Goal: Check status: Check status

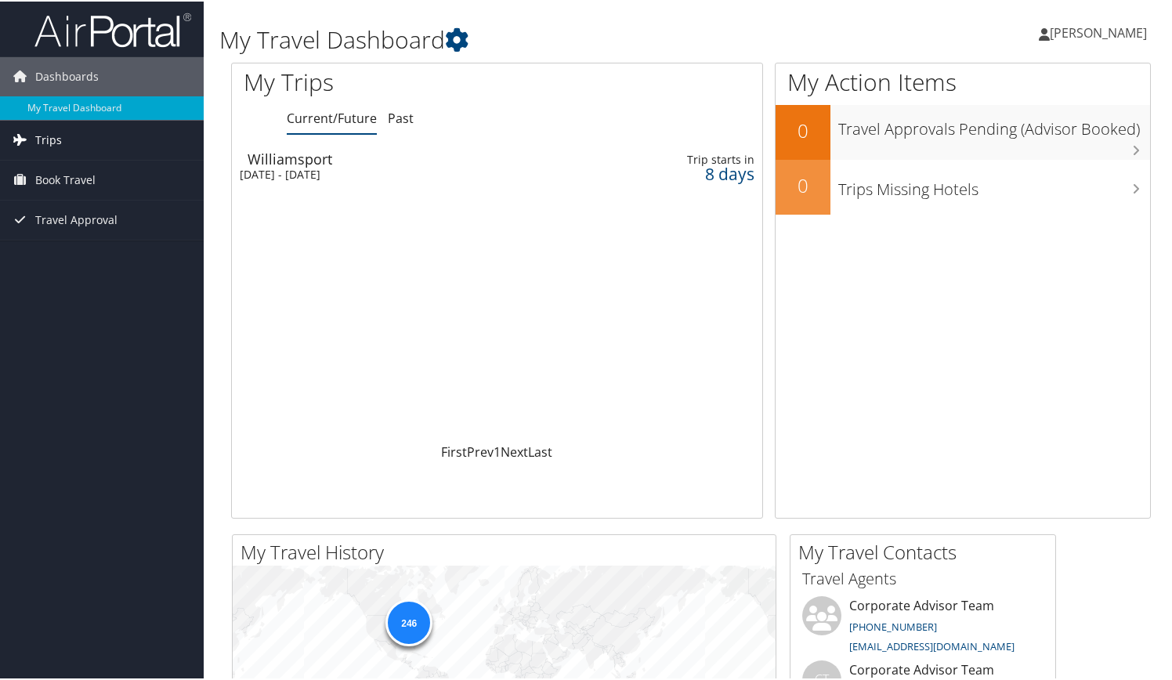
click at [136, 142] on link "Trips" at bounding box center [102, 138] width 204 height 39
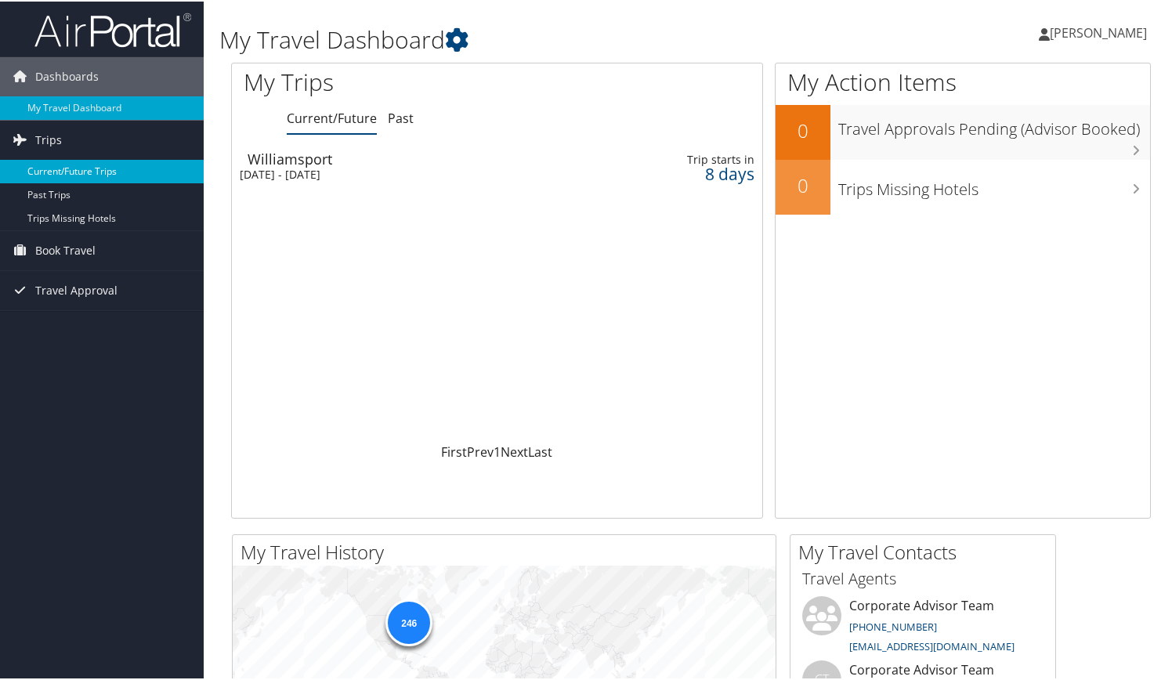
click at [101, 161] on link "Current/Future Trips" at bounding box center [102, 169] width 204 height 23
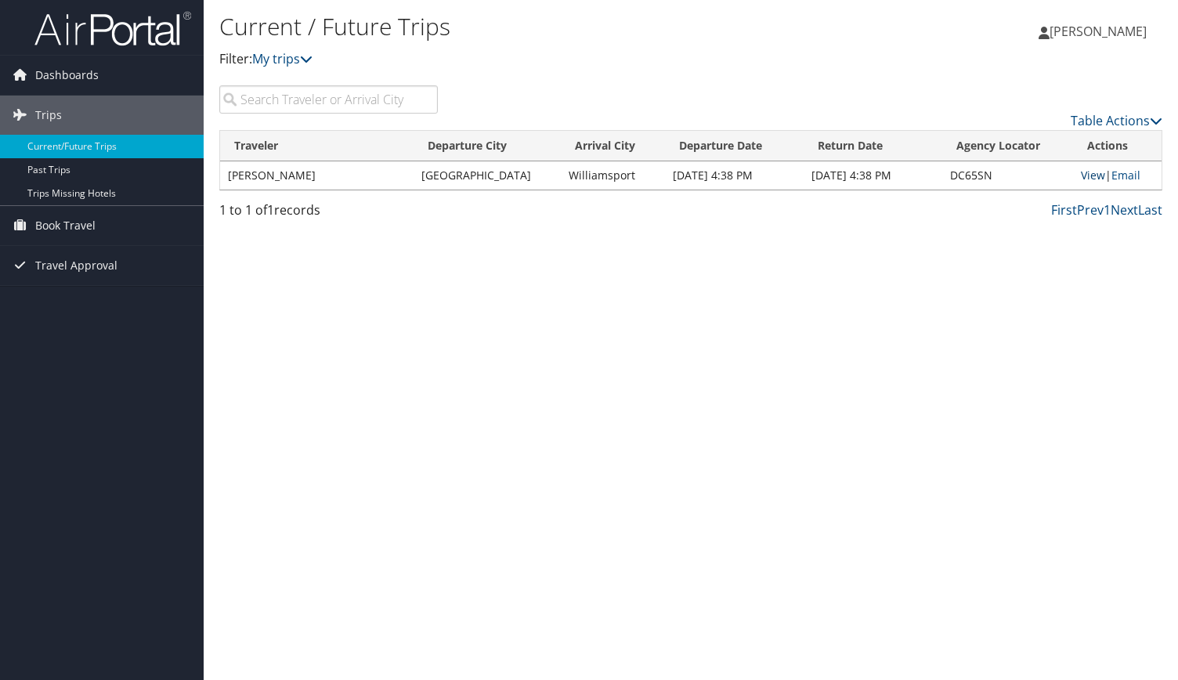
click at [1093, 176] on link "View" at bounding box center [1093, 175] width 24 height 15
